Goal: Task Accomplishment & Management: Use online tool/utility

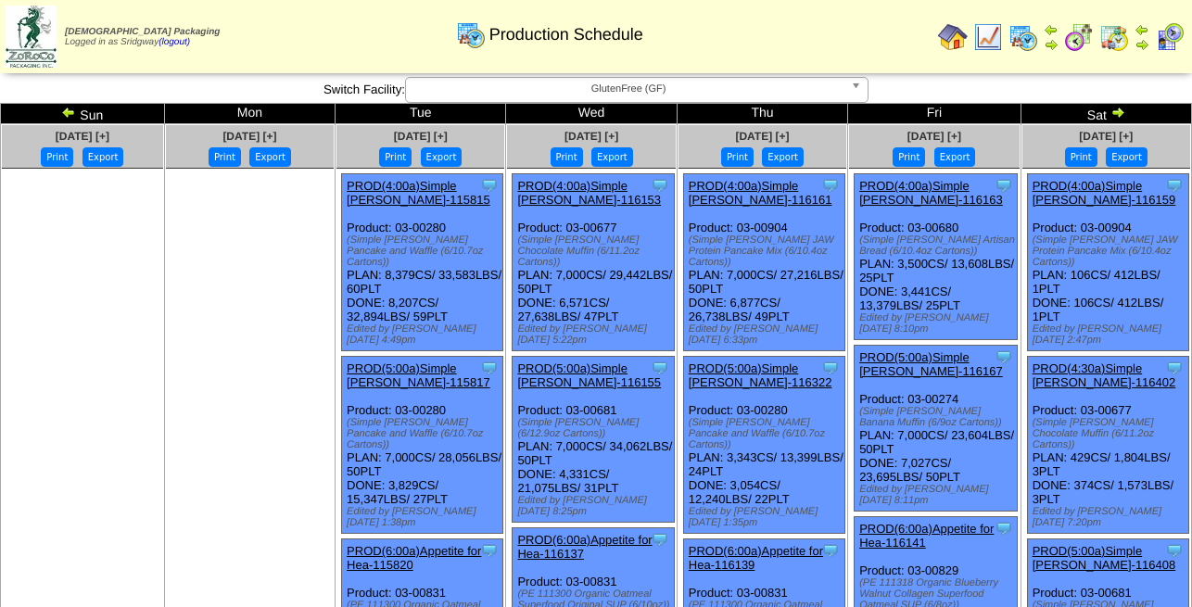
click at [1121, 115] on img at bounding box center [1118, 112] width 15 height 15
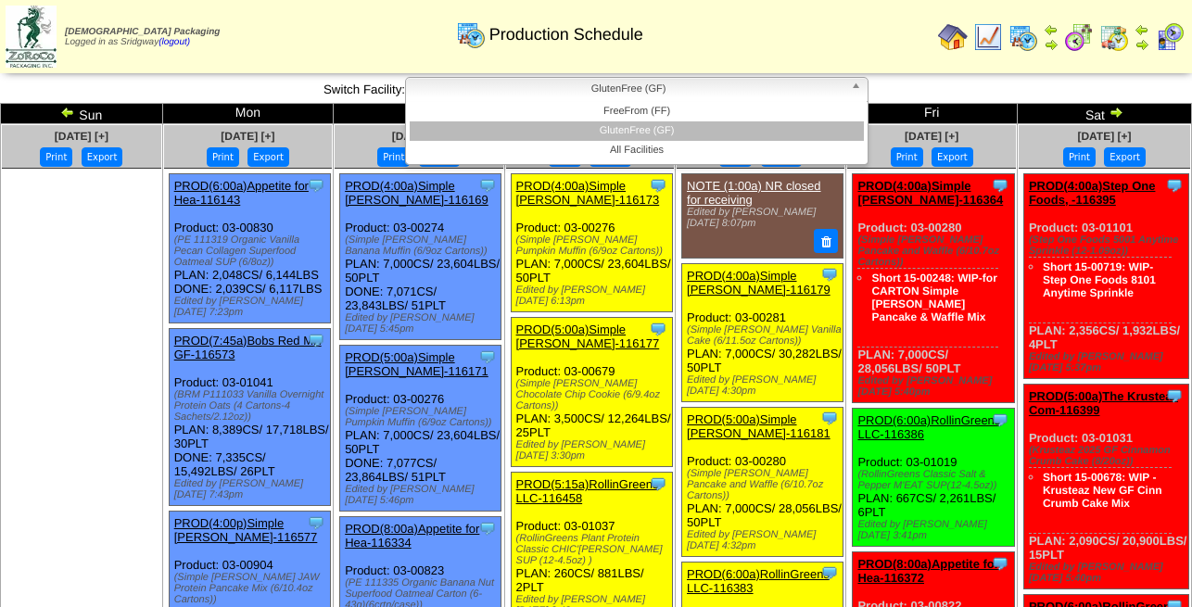
click at [861, 83] on b at bounding box center [859, 90] width 17 height 24
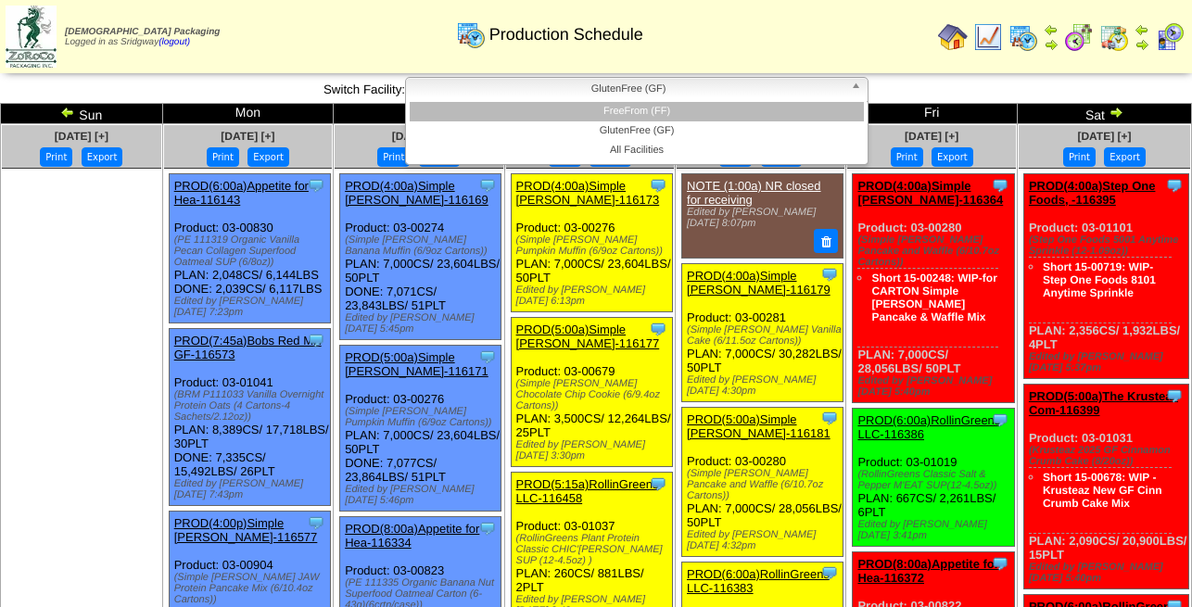
click at [715, 108] on li "FreeFrom (FF)" at bounding box center [637, 111] width 454 height 19
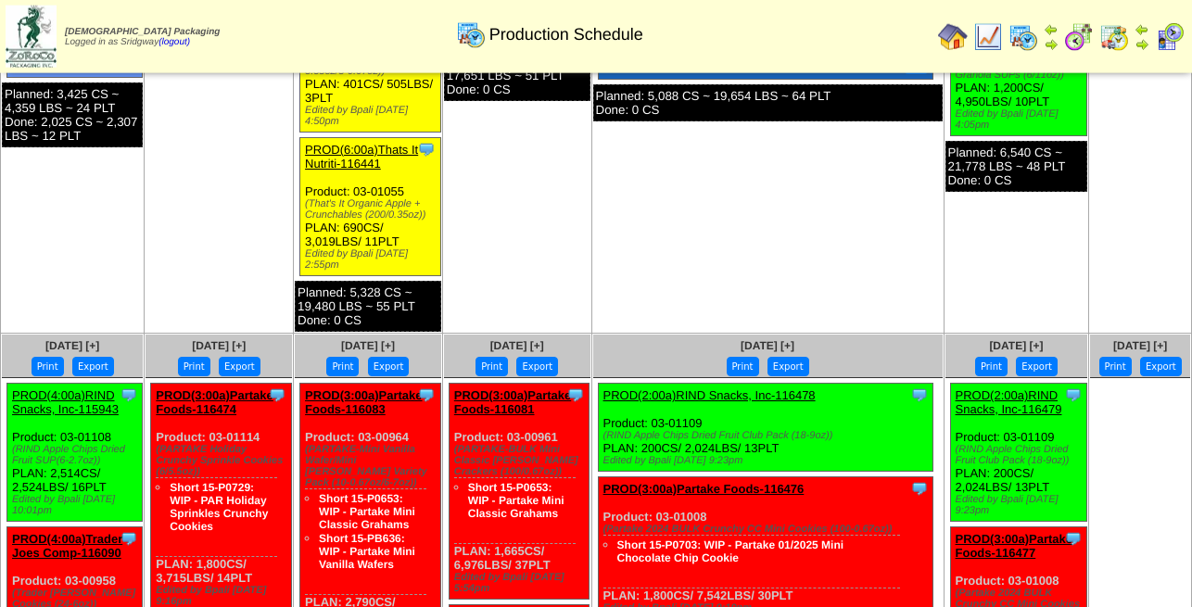
scroll to position [795, 0]
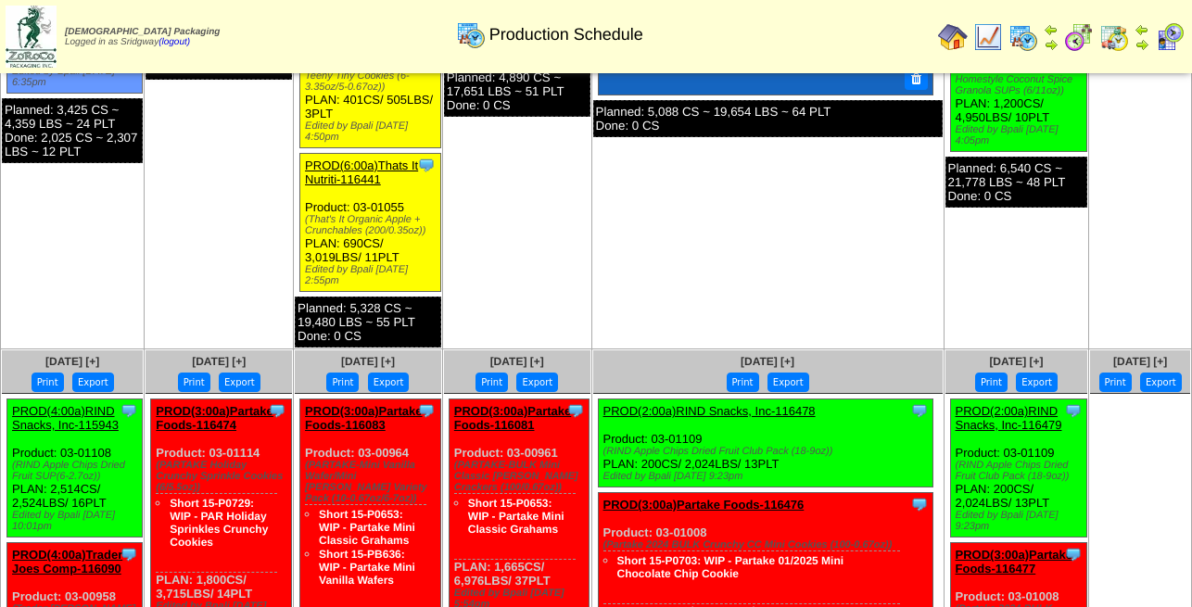
click at [809, 373] on button "Export" at bounding box center [789, 382] width 42 height 19
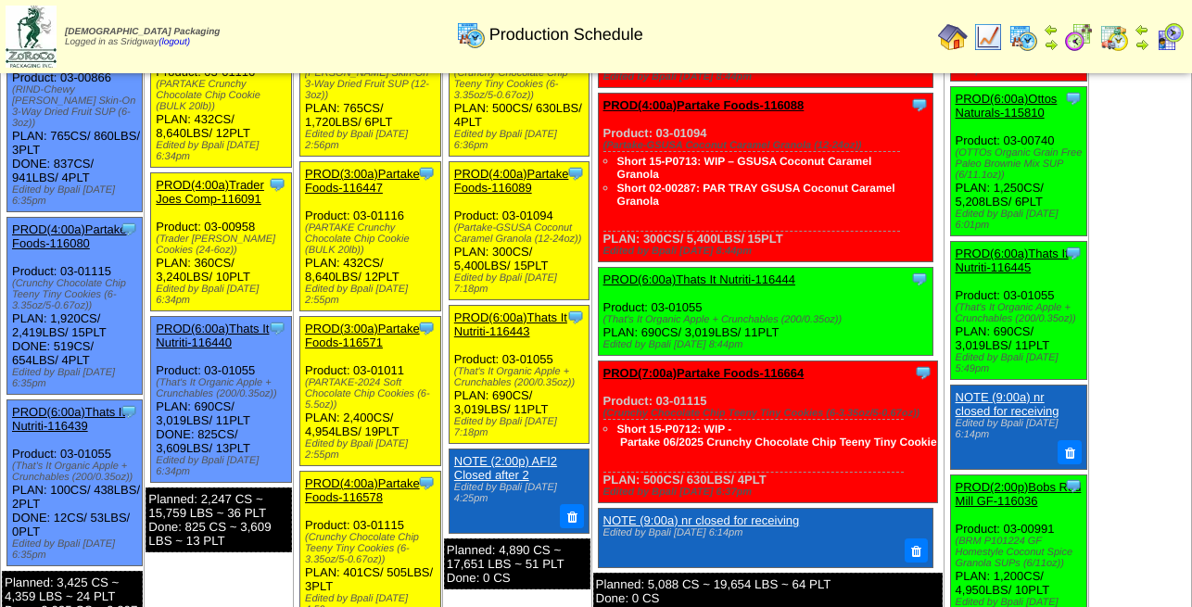
scroll to position [0, 0]
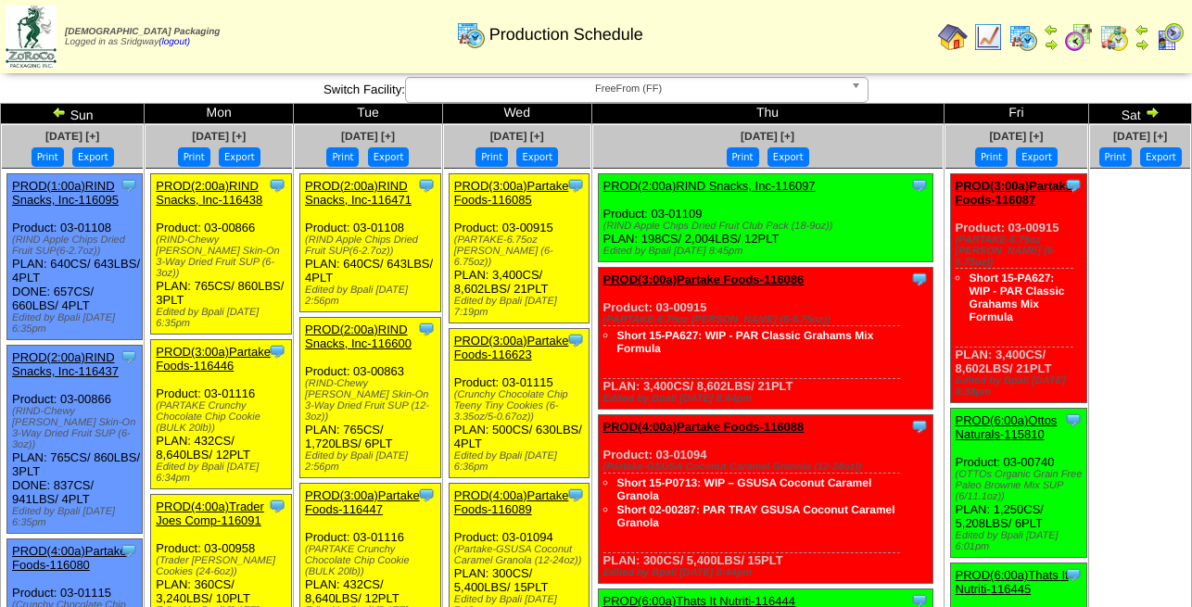
click at [114, 156] on button "Export" at bounding box center [93, 156] width 42 height 19
click at [764, 1] on div "Production Schedule" at bounding box center [545, 22] width 692 height 63
